Goal: Transaction & Acquisition: Purchase product/service

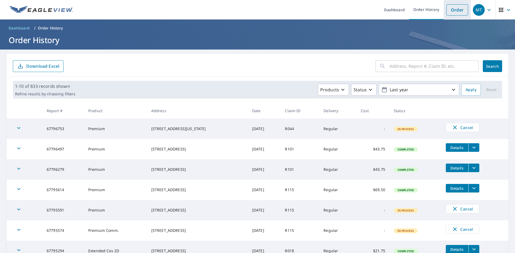
click at [450, 10] on link "Order" at bounding box center [457, 9] width 22 height 11
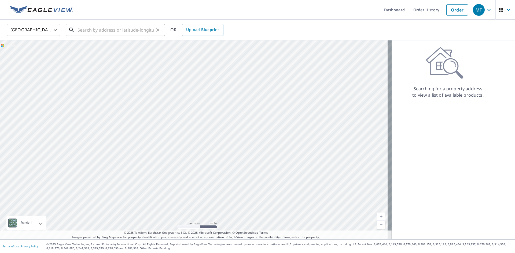
click at [89, 30] on input "text" at bounding box center [115, 30] width 76 height 15
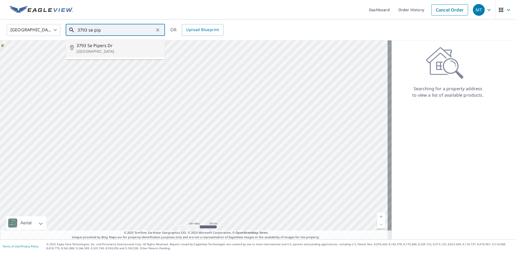
click at [84, 46] on span "3793 Se Pipers Dr" at bounding box center [118, 45] width 84 height 6
type input "[STREET_ADDRESS][PERSON_NAME]"
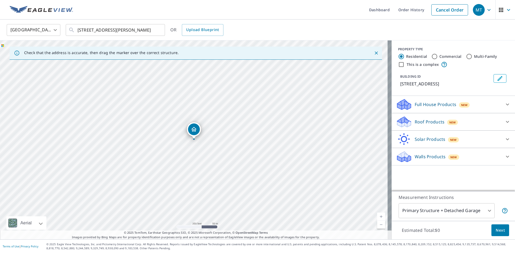
click at [402, 124] on icon at bounding box center [403, 124] width 3 height 5
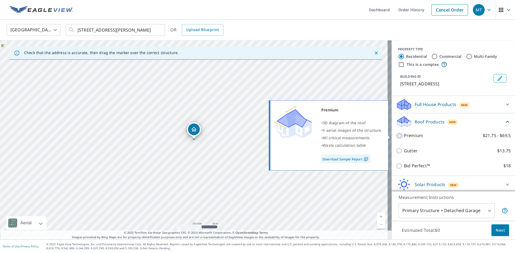
click at [396, 136] on input "Premium $21.75 - $69.5" at bounding box center [400, 136] width 8 height 6
checkbox input "true"
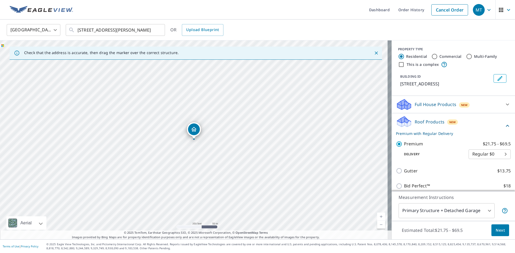
click at [496, 230] on span "Next" at bounding box center [500, 230] width 9 height 7
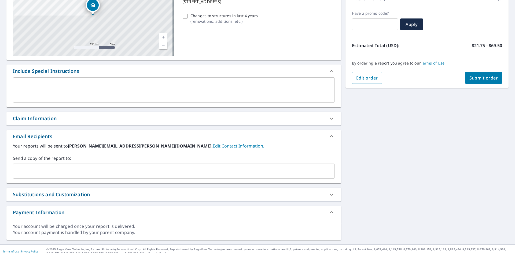
scroll to position [88, 0]
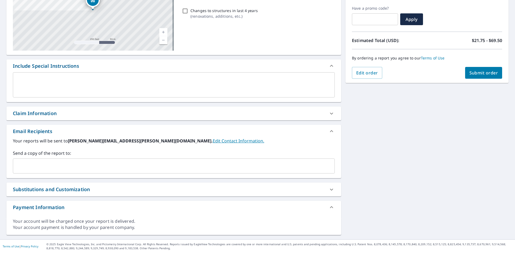
click at [31, 115] on div "Claim Information" at bounding box center [35, 113] width 44 height 7
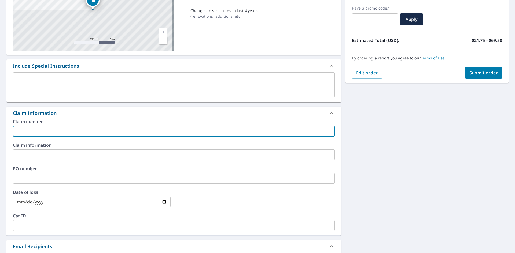
click at [28, 131] on input "text" at bounding box center [174, 131] width 322 height 11
type input "R088-120008"
click at [25, 178] on input "text" at bounding box center [174, 178] width 322 height 11
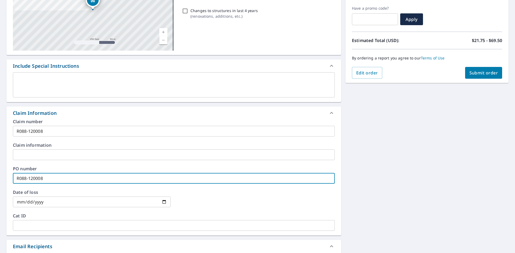
type input "R088-120008"
click at [481, 76] on button "Submit order" at bounding box center [483, 73] width 37 height 12
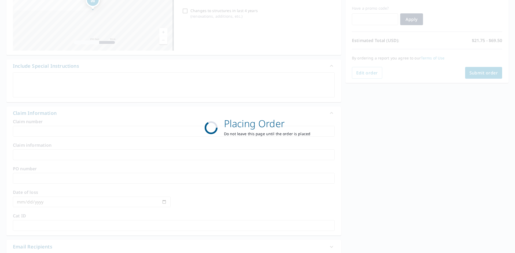
scroll to position [62, 0]
